Goal: Information Seeking & Learning: Learn about a topic

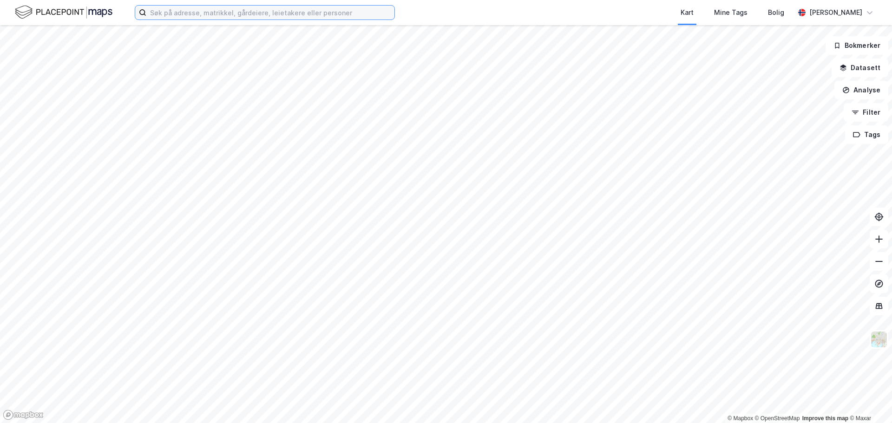
click at [341, 16] on input at bounding box center [270, 13] width 248 height 14
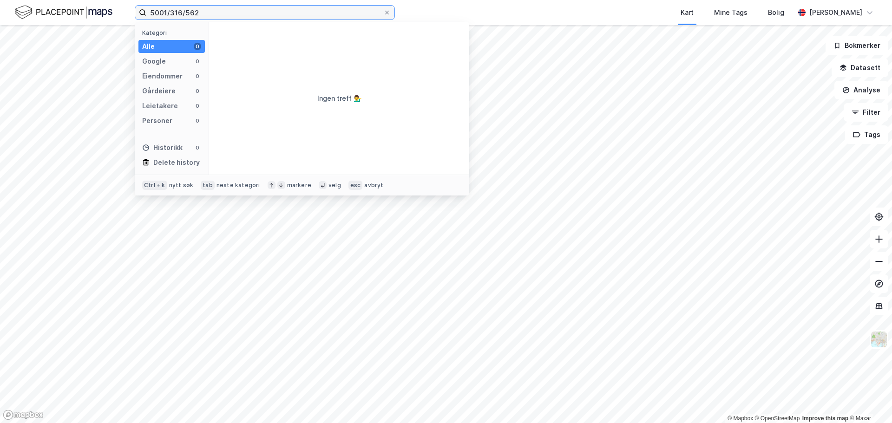
type input "5001/316/562"
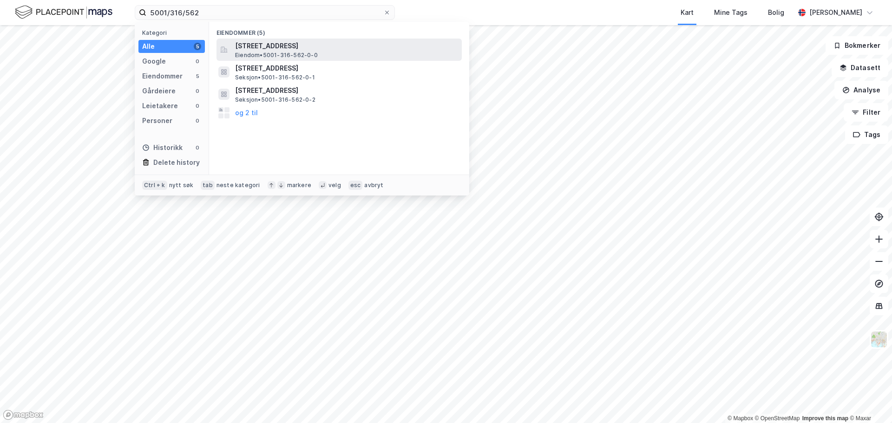
click at [308, 44] on span "[STREET_ADDRESS]" at bounding box center [346, 45] width 223 height 11
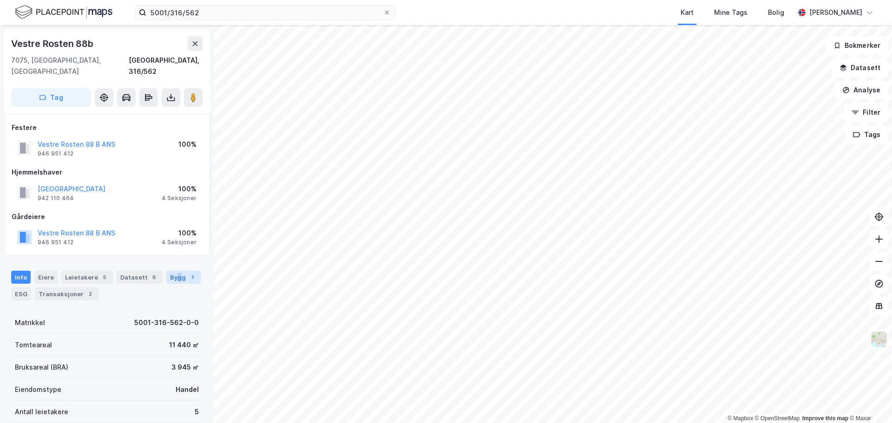
click at [173, 271] on div "Bygg 1" at bounding box center [183, 277] width 34 height 13
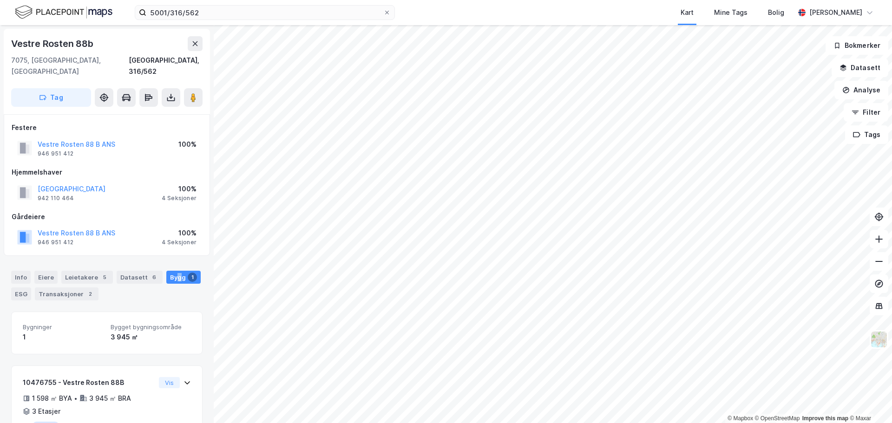
scroll to position [35, 0]
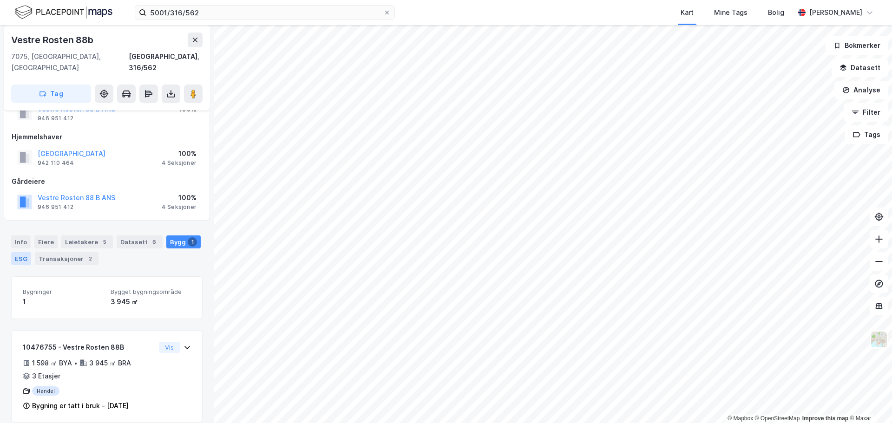
click at [23, 252] on div "ESG" at bounding box center [21, 258] width 20 height 13
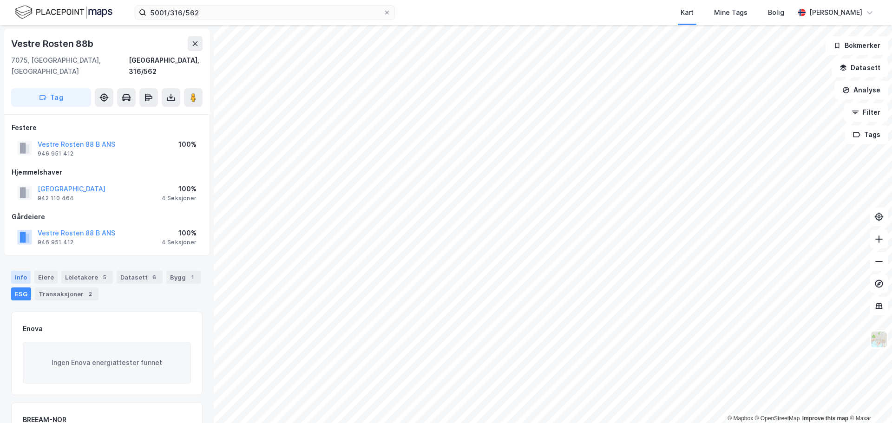
click at [20, 271] on div "Info" at bounding box center [21, 277] width 20 height 13
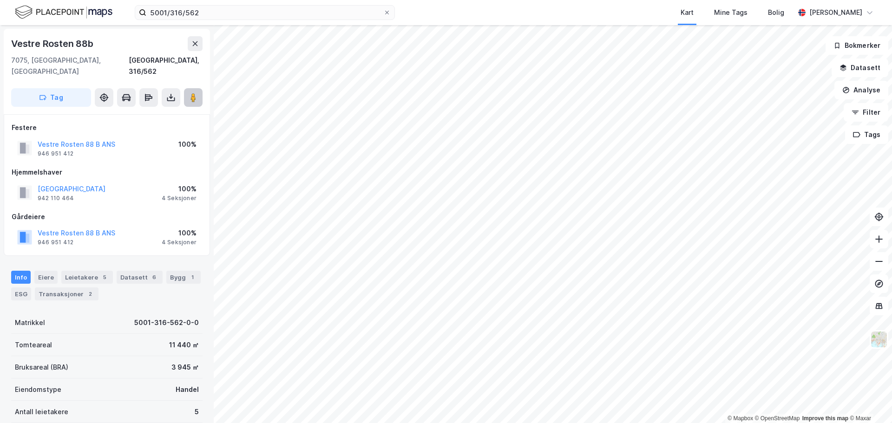
click at [194, 93] on image at bounding box center [193, 97] width 6 height 9
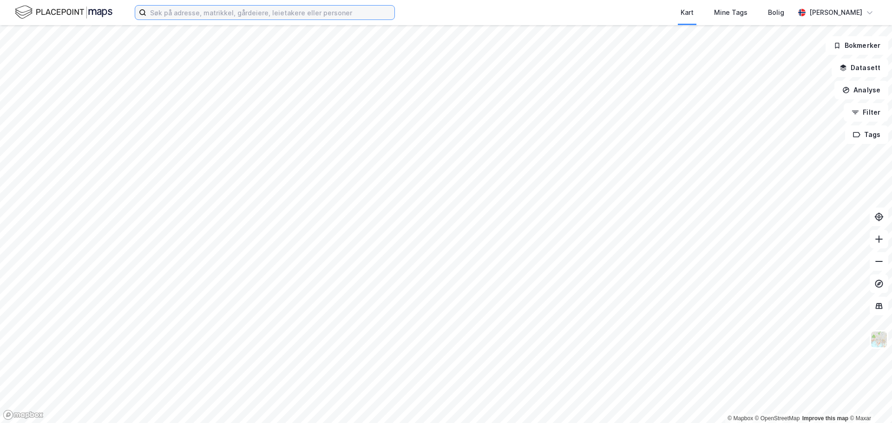
click at [186, 13] on input at bounding box center [270, 13] width 248 height 14
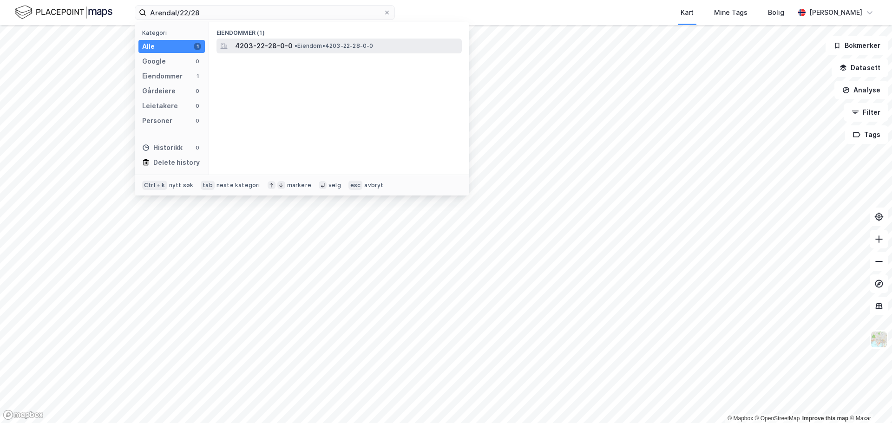
click at [252, 47] on span "4203-22-28-0-0" at bounding box center [264, 45] width 58 height 11
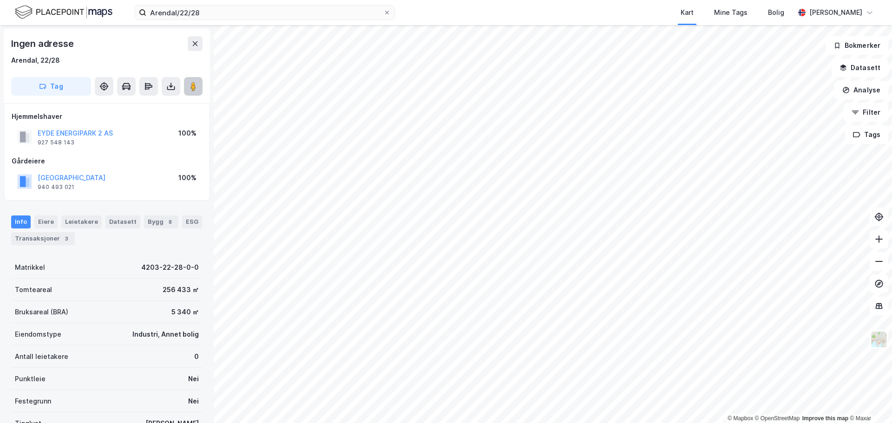
click at [199, 89] on button at bounding box center [193, 86] width 19 height 19
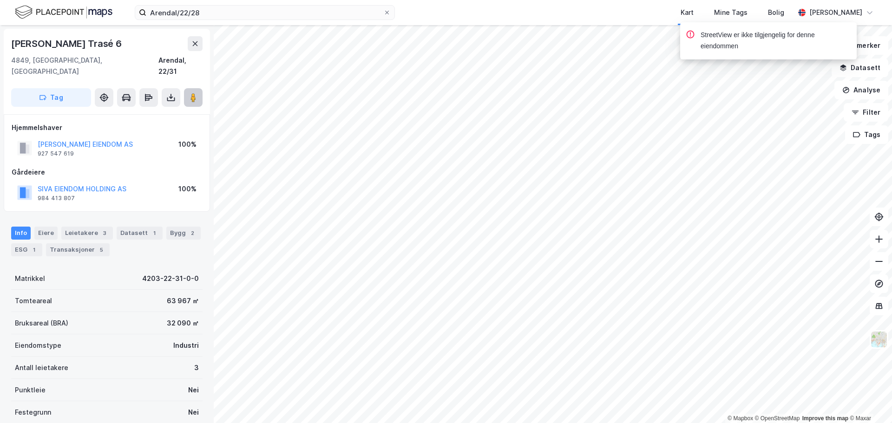
click at [201, 89] on button at bounding box center [193, 97] width 19 height 19
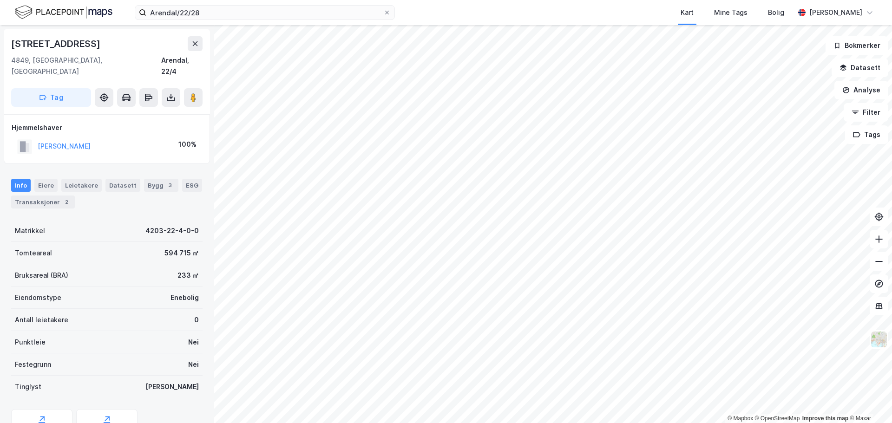
scroll to position [84, 0]
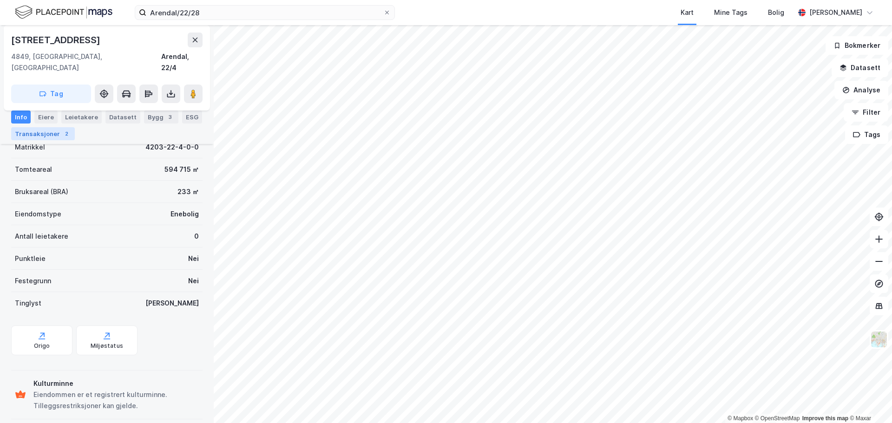
click at [46, 130] on div "Transaksjoner 2" at bounding box center [43, 133] width 64 height 13
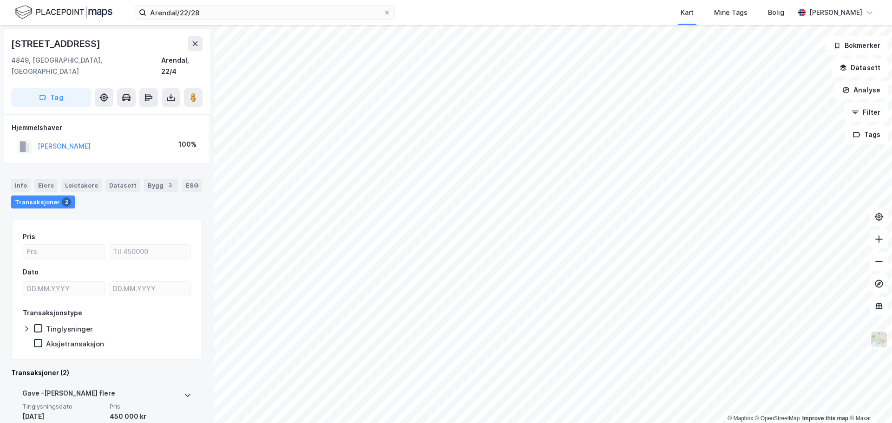
scroll to position [93, 0]
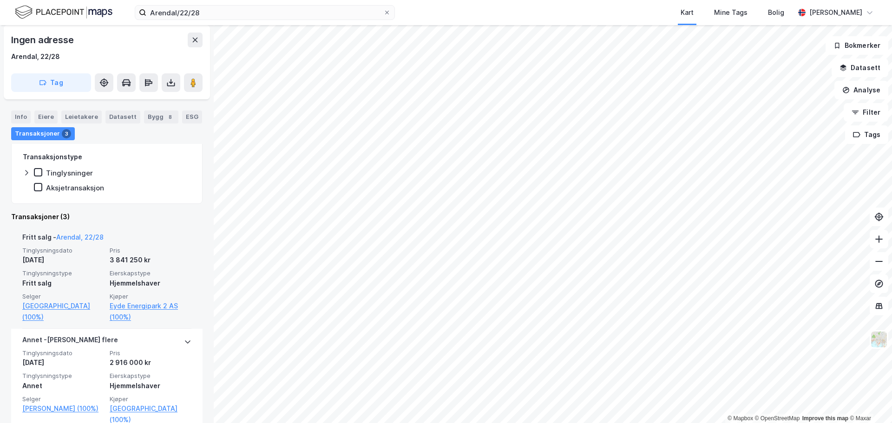
scroll to position [239, 0]
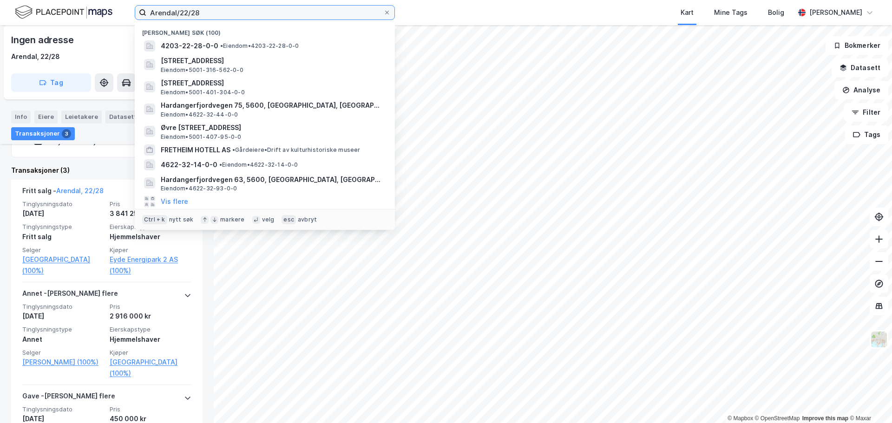
drag, startPoint x: 196, startPoint y: 16, endPoint x: 128, endPoint y: 11, distance: 68.9
click at [128, 11] on div "Arendal/22/28 Nylige søk (100) 4203-22-28-0-0 • Eiendom • 4203-22-28-0-0 Vestre…" at bounding box center [446, 12] width 892 height 25
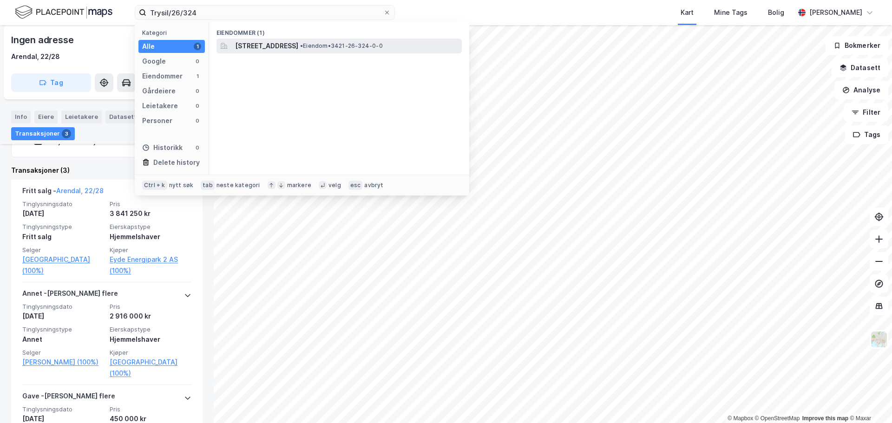
click at [289, 46] on span "[STREET_ADDRESS]" at bounding box center [266, 45] width 63 height 11
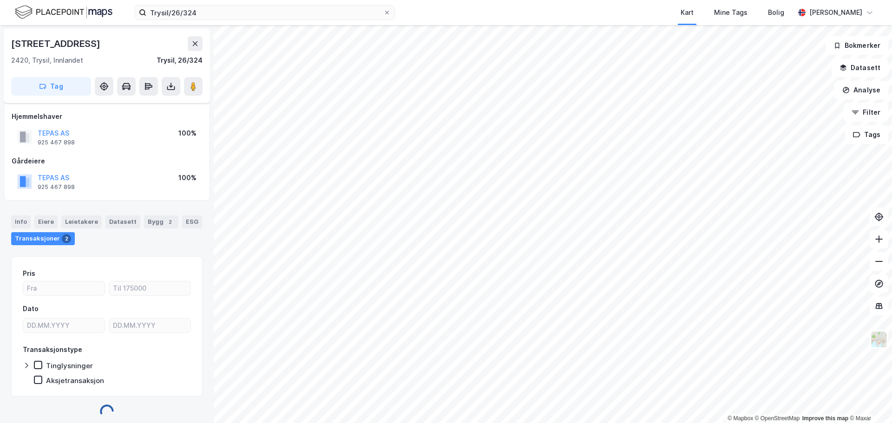
scroll to position [7, 0]
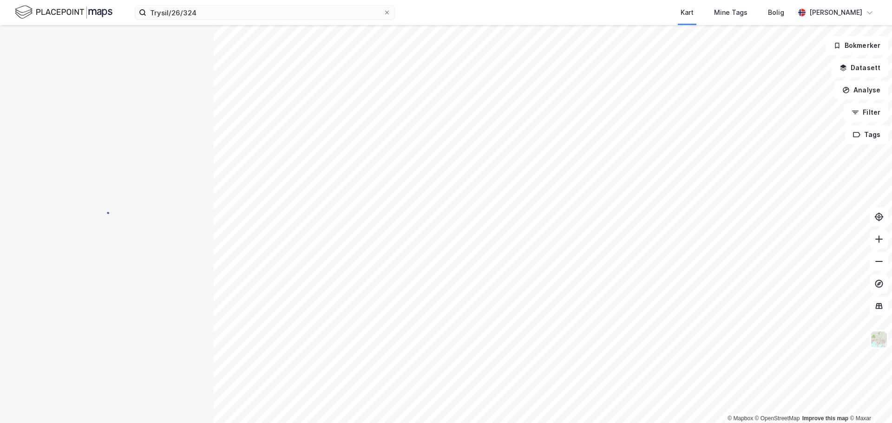
scroll to position [7, 0]
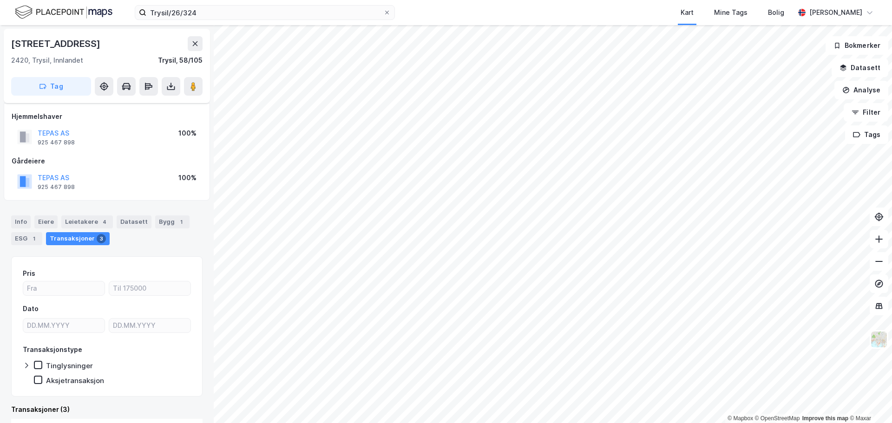
scroll to position [7, 0]
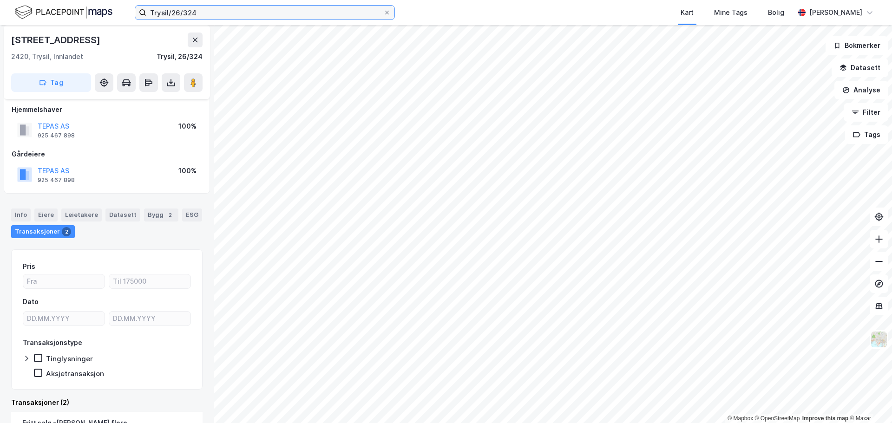
click at [215, 12] on input "Trysil/26/324" at bounding box center [264, 13] width 237 height 14
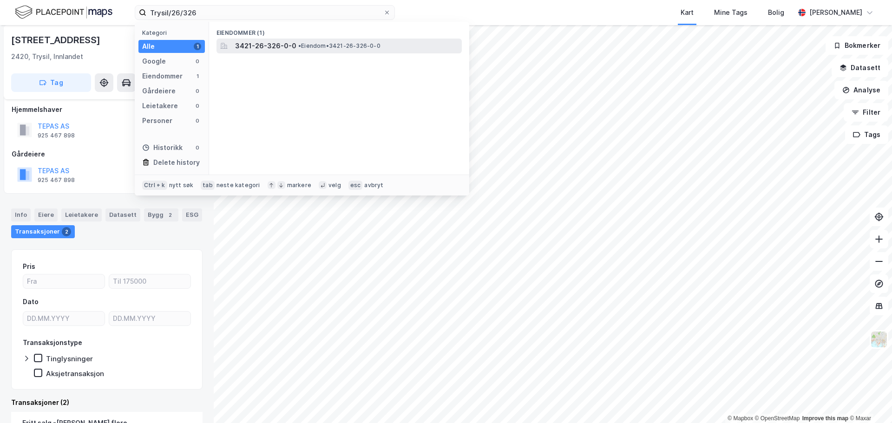
click at [285, 42] on span "3421-26-326-0-0" at bounding box center [265, 45] width 61 height 11
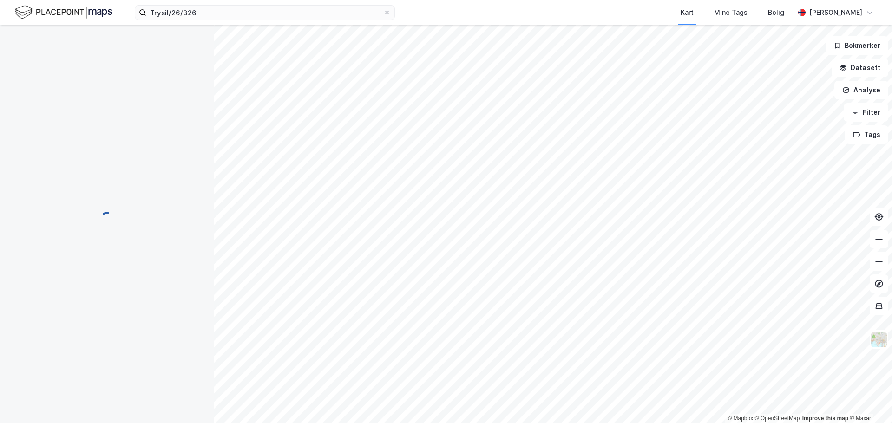
scroll to position [6, 0]
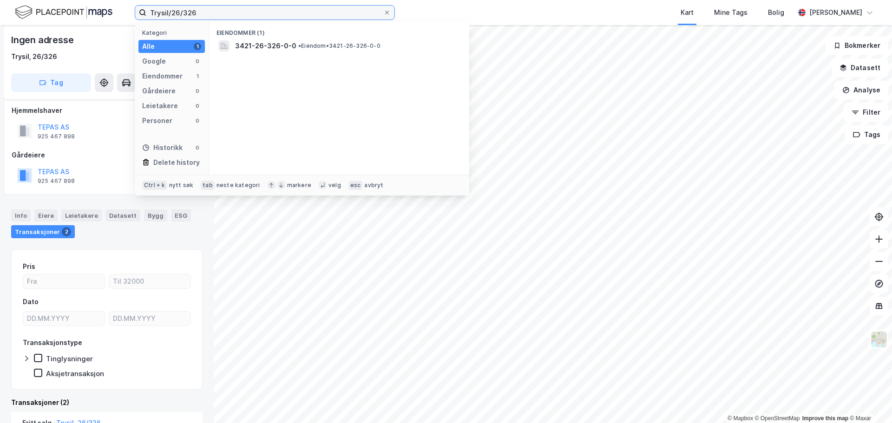
drag, startPoint x: 200, startPoint y: 11, endPoint x: 103, endPoint y: 7, distance: 96.7
click at [103, 7] on div "Trysil/26/326 Kategori Alle 1 Google 0 Eiendommer 1 Gårdeiere 0 Leietakere 0 Pe…" at bounding box center [446, 12] width 892 height 25
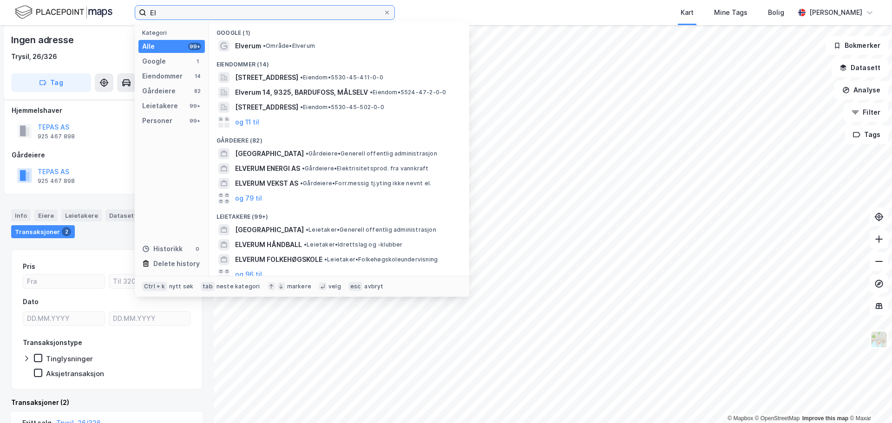
type input "E"
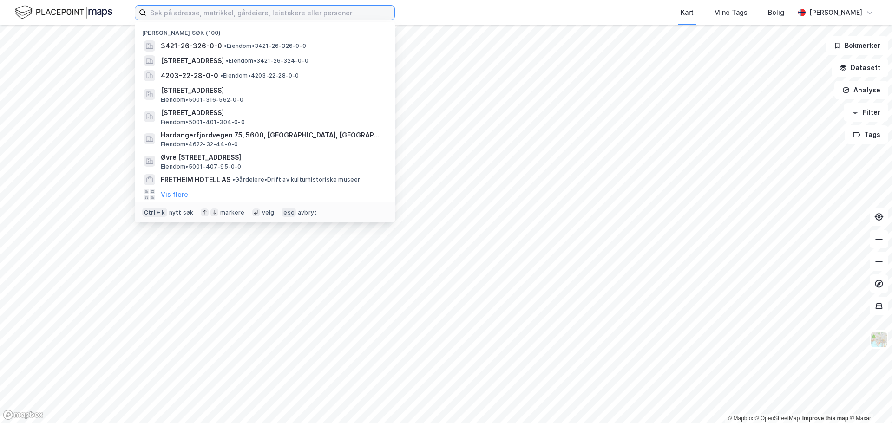
click at [228, 12] on input at bounding box center [270, 13] width 248 height 14
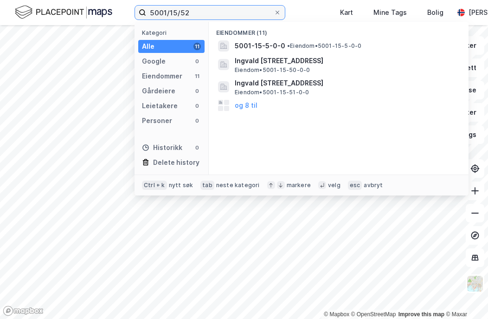
type input "5001/15/52"
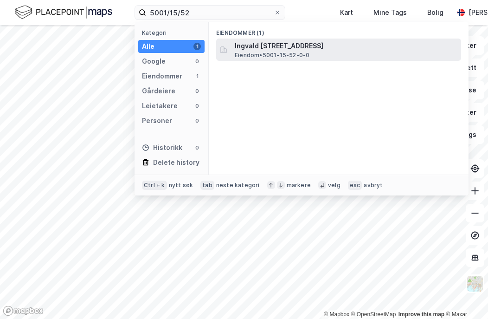
click at [287, 45] on span "Ingvald [STREET_ADDRESS]" at bounding box center [346, 45] width 223 height 11
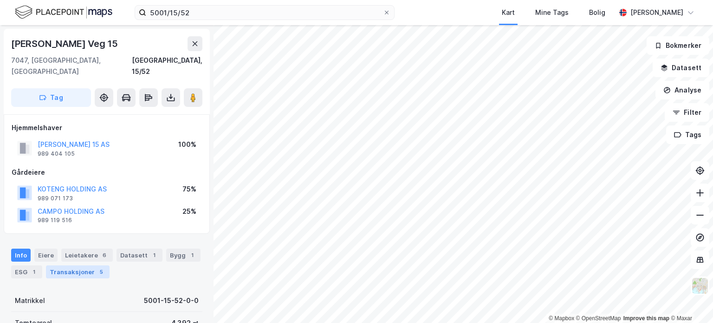
click at [80, 265] on div "Transaksjoner 5" at bounding box center [78, 271] width 64 height 13
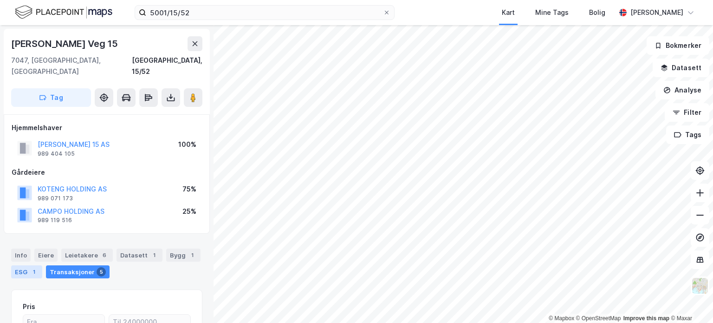
click at [26, 265] on div "ESG 1" at bounding box center [26, 271] width 31 height 13
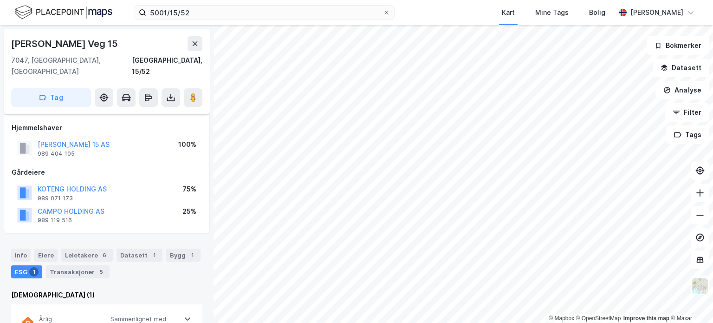
scroll to position [93, 0]
